Goal: Task Accomplishment & Management: Complete application form

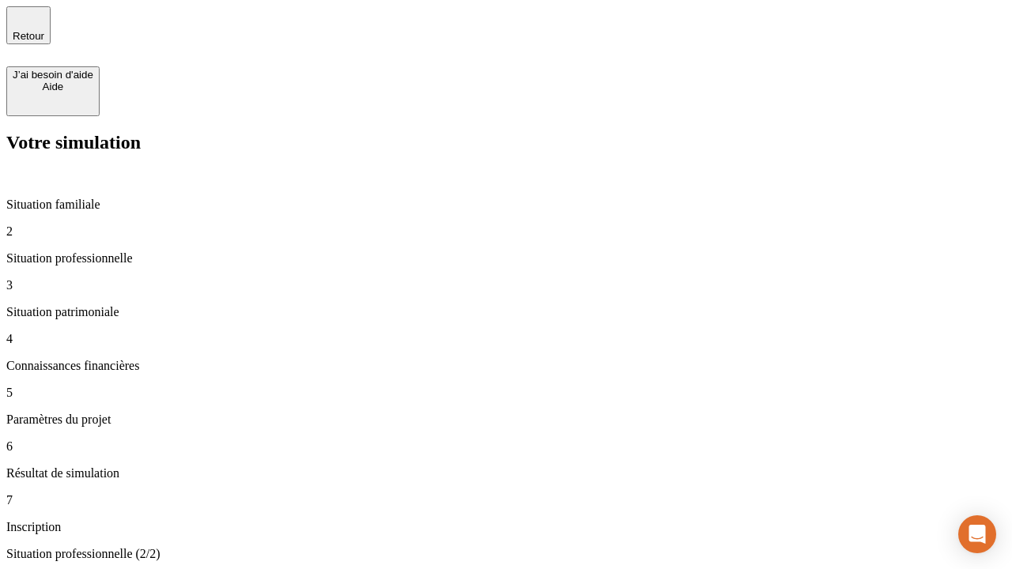
type input "30 000"
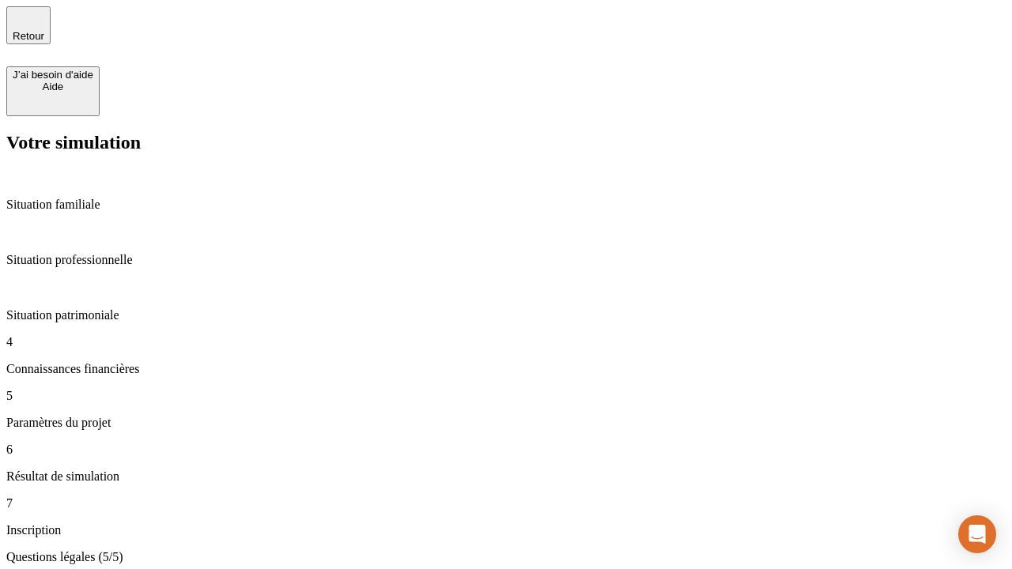
type input "25"
type input "1 000"
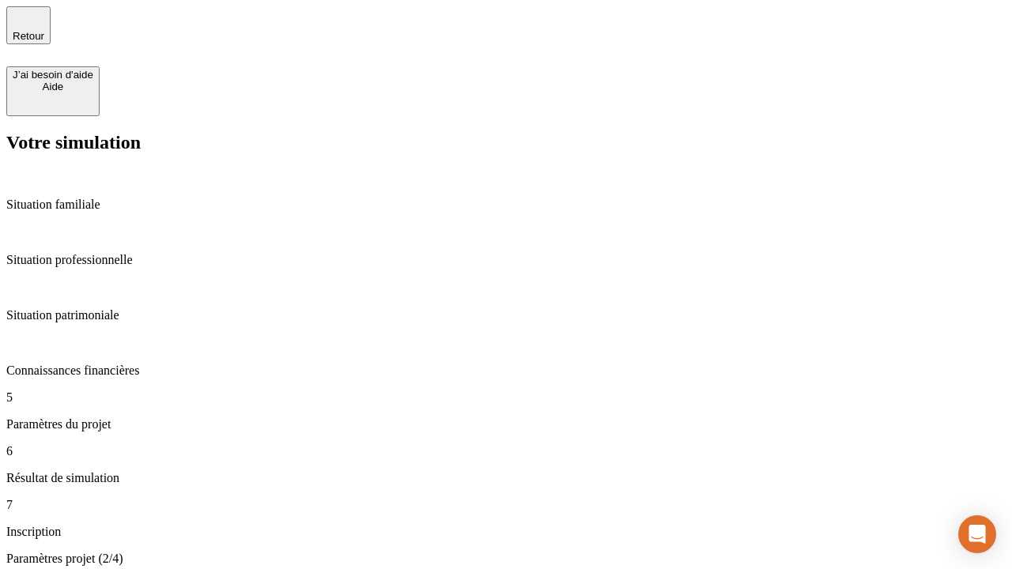
type input "640"
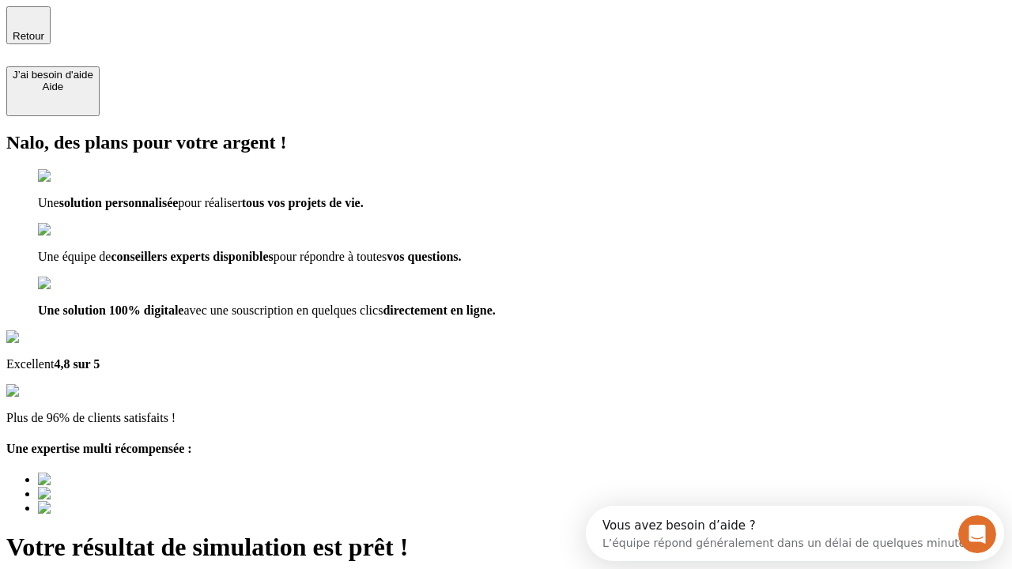
type input "[EMAIL_ADDRESS][PERSON_NAME][DOMAIN_NAME]"
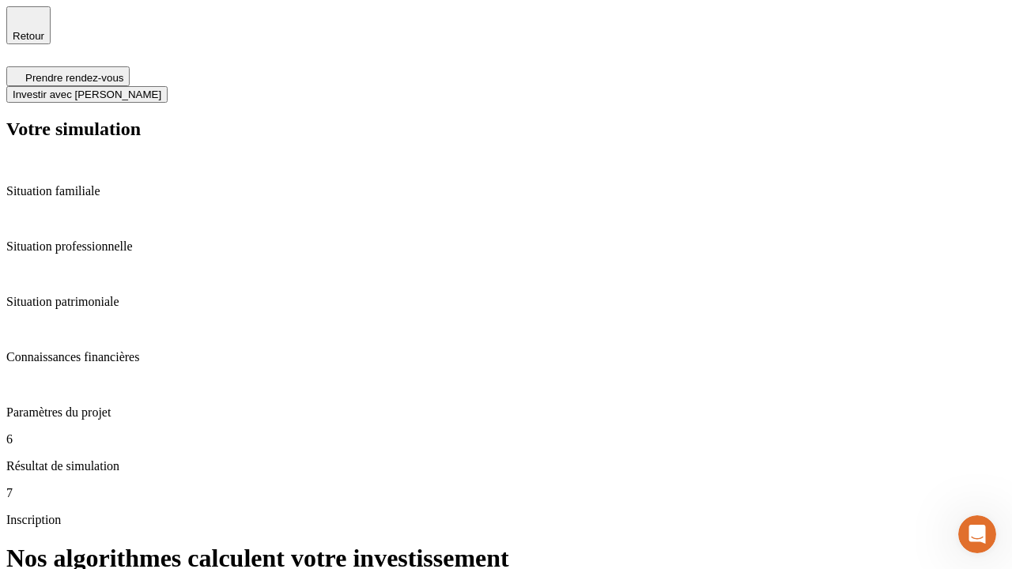
scroll to position [6, 0]
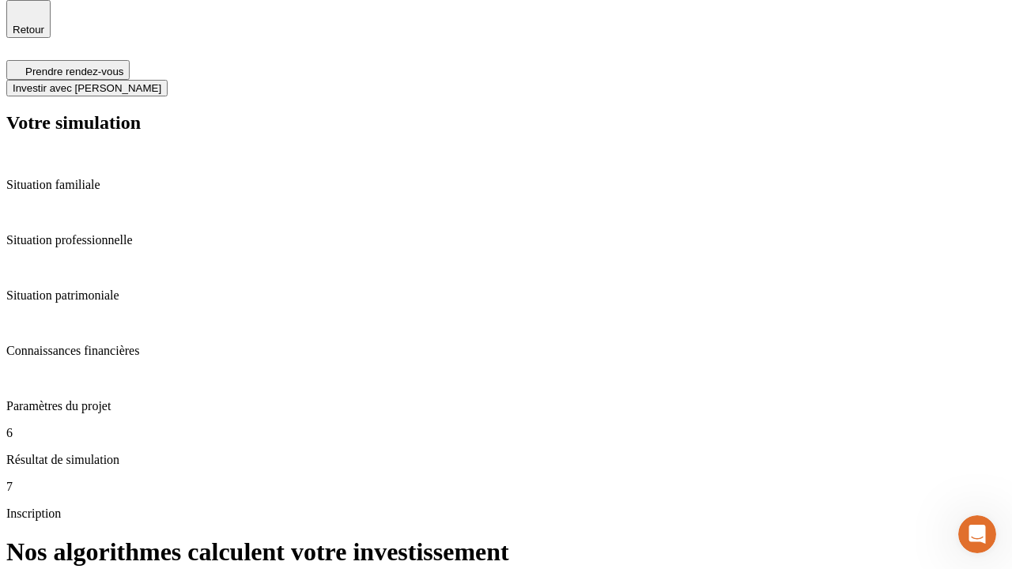
click at [161, 82] on span "Investir avec [PERSON_NAME]" at bounding box center [87, 88] width 149 height 12
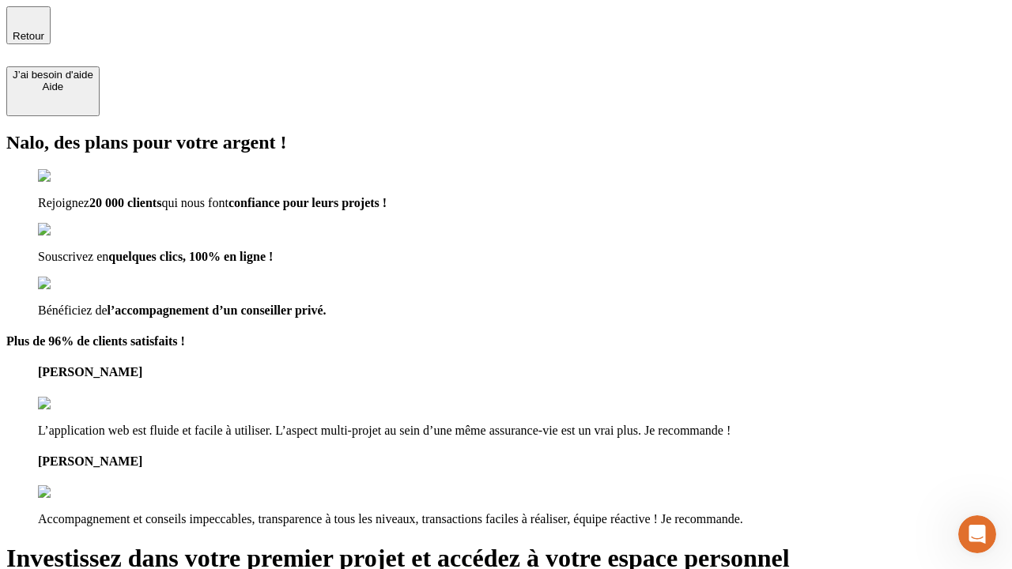
type input "[PERSON_NAME][EMAIL_ADDRESS][DOMAIN_NAME]"
